Goal: Task Accomplishment & Management: Manage account settings

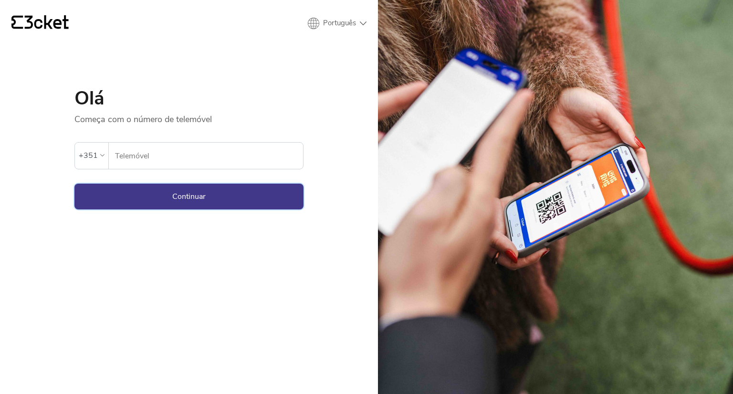
click at [212, 201] on button "Continuar" at bounding box center [188, 197] width 229 height 26
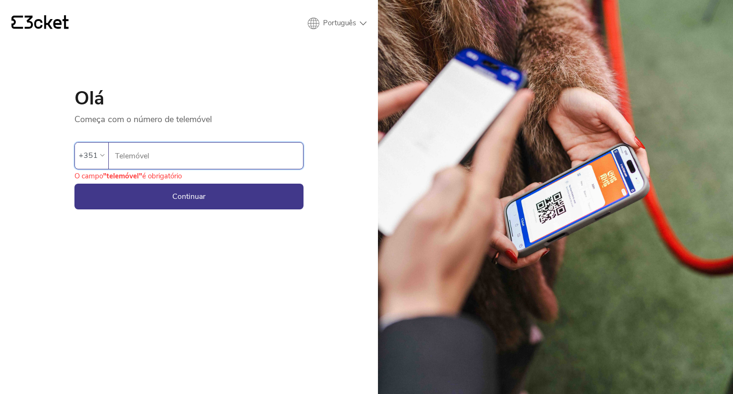
click at [151, 156] on input "Telemóvel" at bounding box center [209, 156] width 189 height 26
type input "914524161"
click at [193, 191] on button "Continuar" at bounding box center [188, 197] width 229 height 26
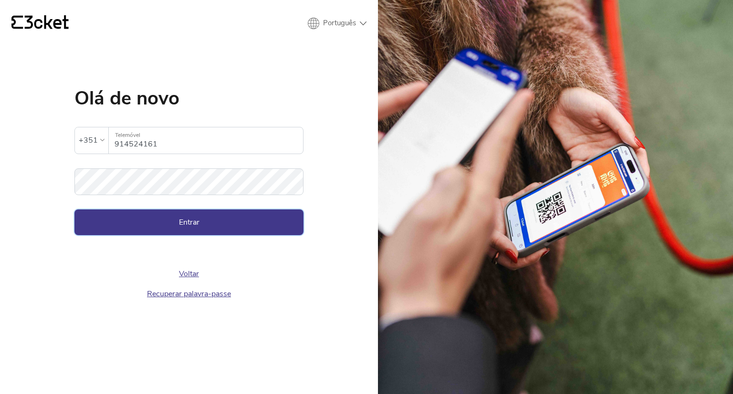
click at [214, 222] on button "Entrar" at bounding box center [188, 223] width 229 height 26
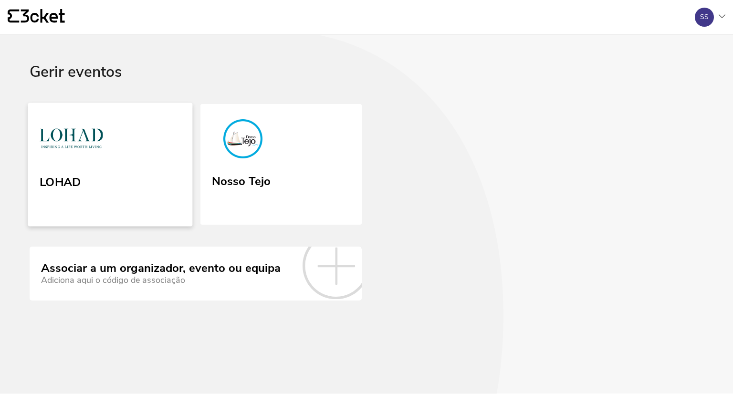
click at [132, 174] on link "LOHAD" at bounding box center [110, 165] width 165 height 124
